Goal: Task Accomplishment & Management: Manage account settings

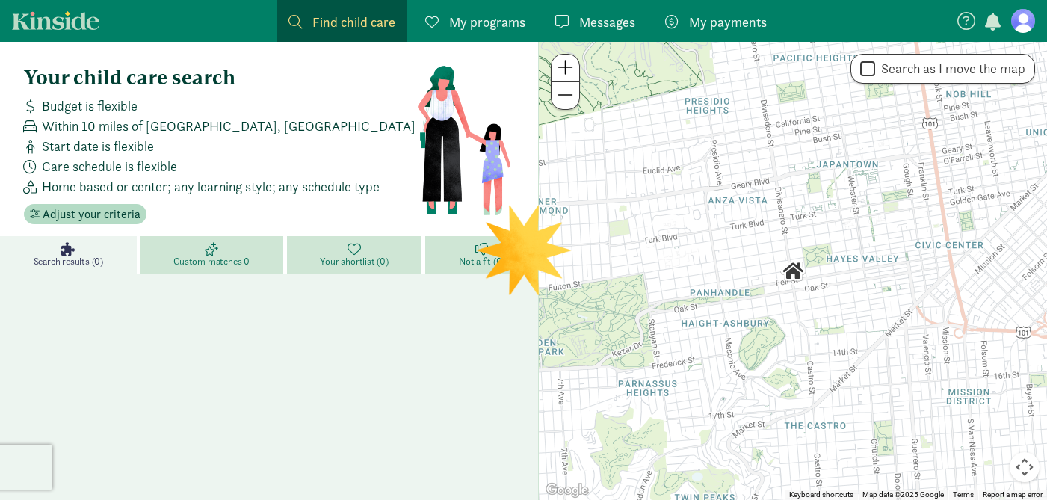
click at [1019, 23] on figure at bounding box center [1023, 21] width 24 height 24
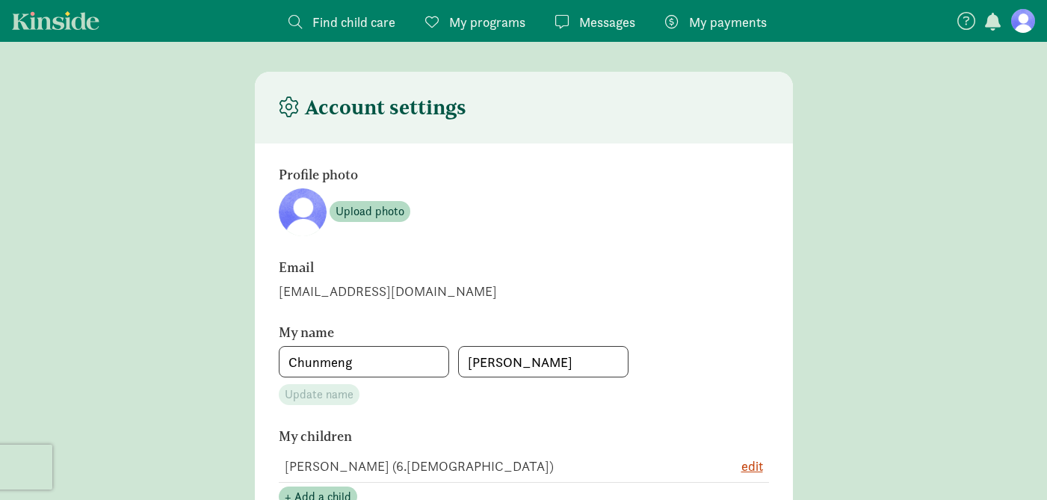
click at [497, 16] on span "My programs" at bounding box center [487, 22] width 76 height 20
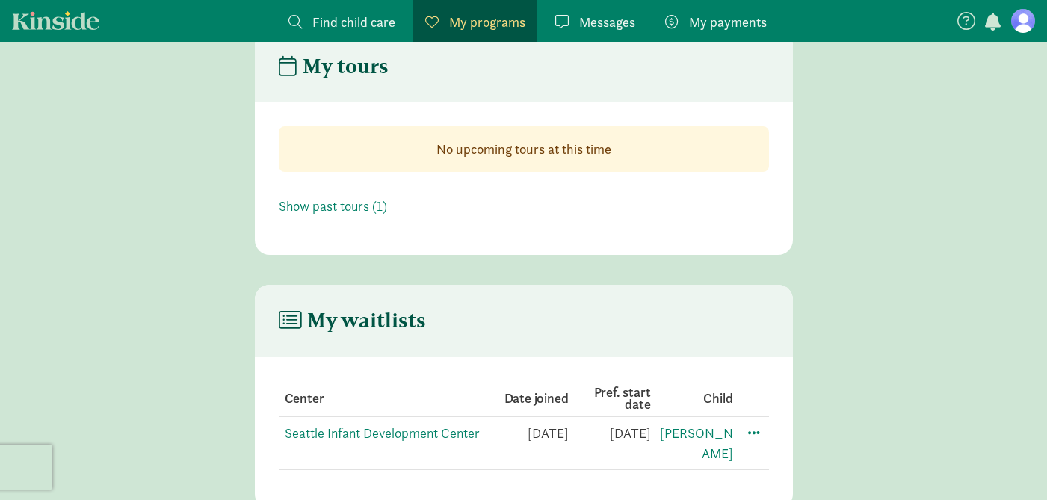
scroll to position [80, 0]
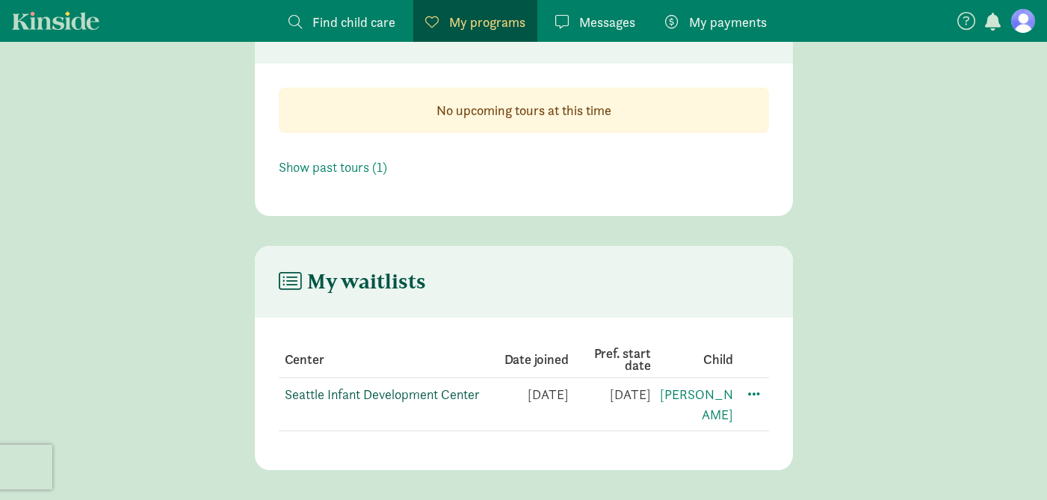
click at [452, 390] on link "Seattle Infant Development Center" at bounding box center [382, 394] width 195 height 17
click at [753, 395] on span at bounding box center [754, 393] width 18 height 18
click at [770, 420] on div "Edit preferences" at bounding box center [806, 426] width 135 height 32
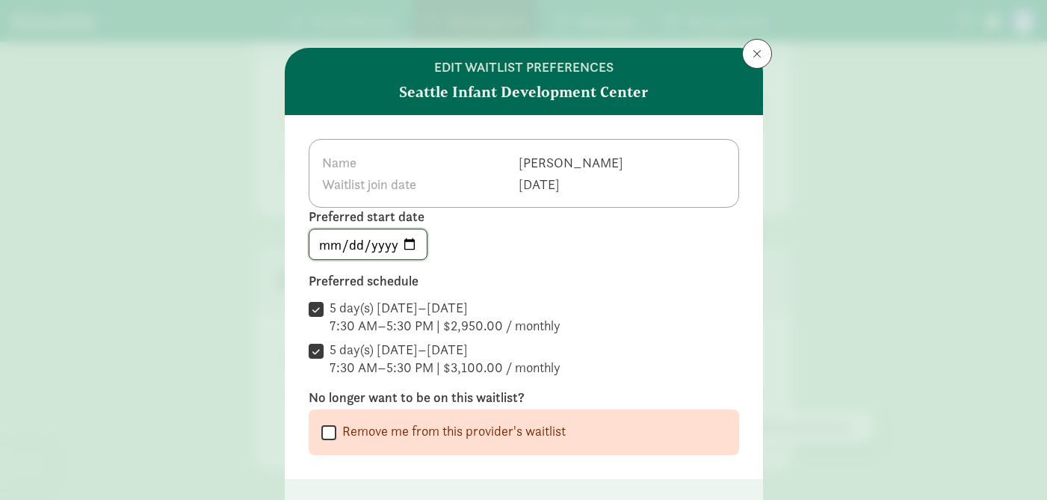
click at [410, 238] on input "[DATE]" at bounding box center [367, 244] width 117 height 30
type input "[DATE]"
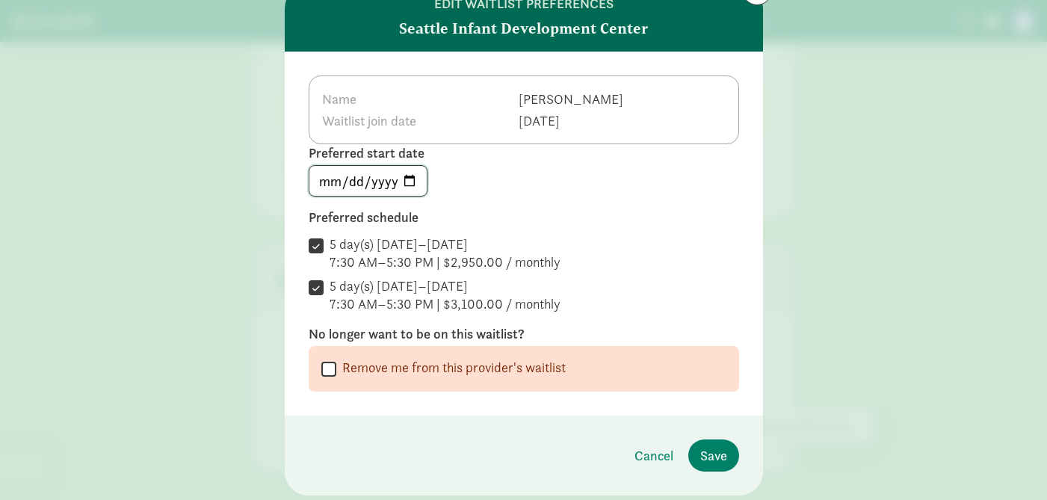
scroll to position [107, 0]
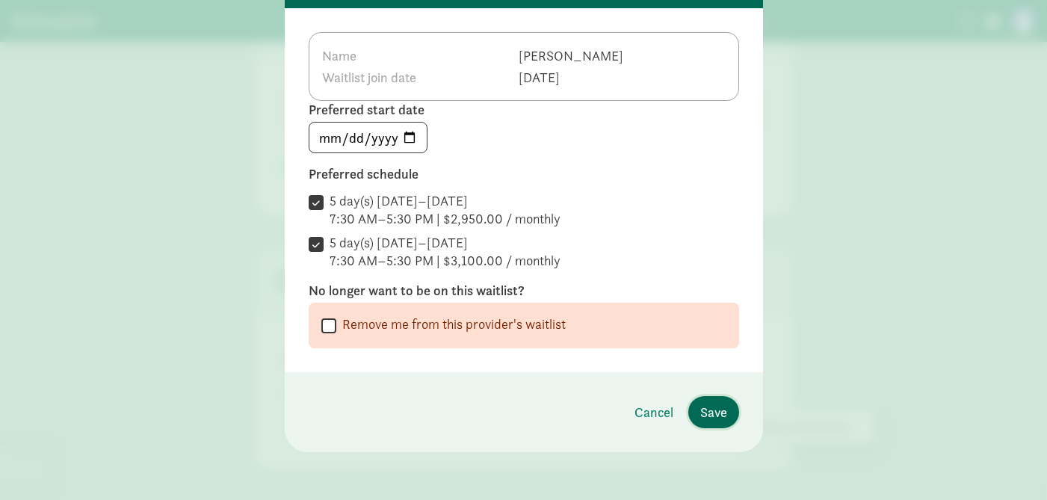
click at [716, 406] on span "Save" at bounding box center [713, 412] width 27 height 20
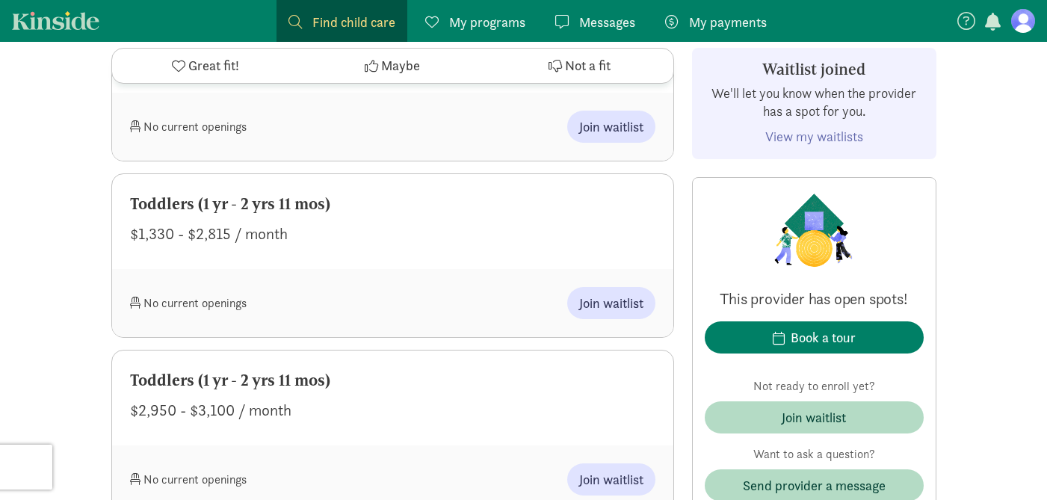
scroll to position [2796, 0]
